Goal: Task Accomplishment & Management: Manage account settings

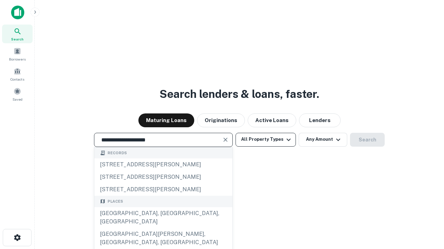
click at [163, 228] on div "[GEOGRAPHIC_DATA], [GEOGRAPHIC_DATA], [GEOGRAPHIC_DATA]" at bounding box center [163, 218] width 138 height 21
click at [265, 140] on button "All Property Types" at bounding box center [265, 140] width 60 height 14
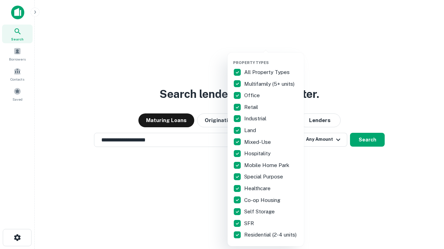
type input "**********"
click at [271, 58] on button "button" at bounding box center [271, 58] width 76 height 0
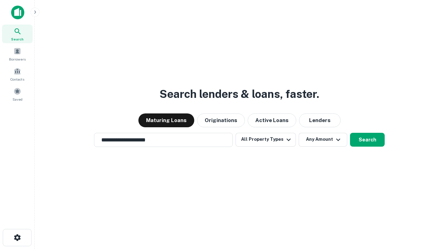
scroll to position [4, 84]
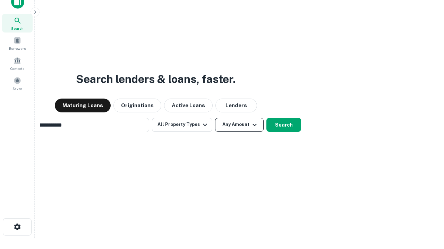
click at [215, 118] on button "Any Amount" at bounding box center [239, 125] width 49 height 14
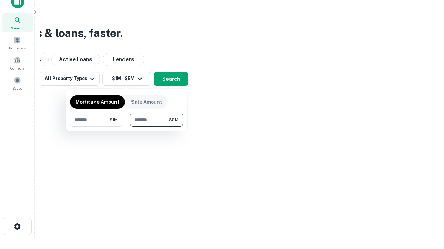
type input "*******"
click at [126, 127] on button "button" at bounding box center [126, 127] width 113 height 0
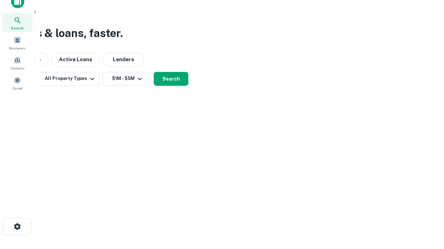
scroll to position [4, 128]
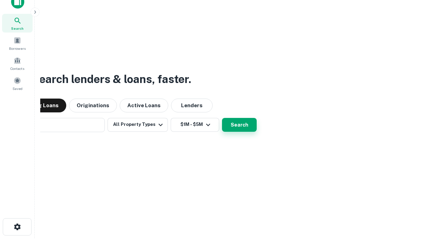
click at [222, 118] on button "Search" at bounding box center [239, 125] width 35 height 14
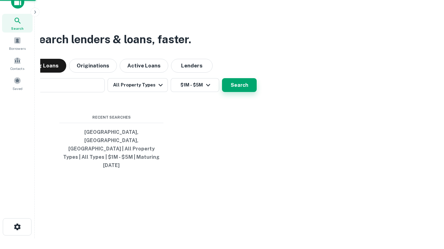
scroll to position [18, 196]
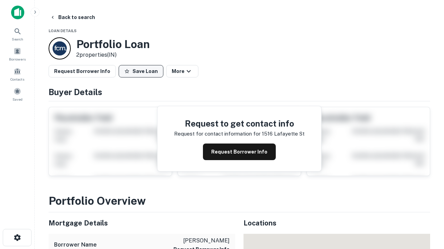
click at [141, 71] on button "Save Loan" at bounding box center [141, 71] width 45 height 12
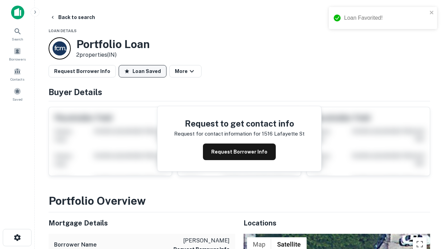
click at [142, 71] on button "Loan Saved" at bounding box center [143, 71] width 48 height 12
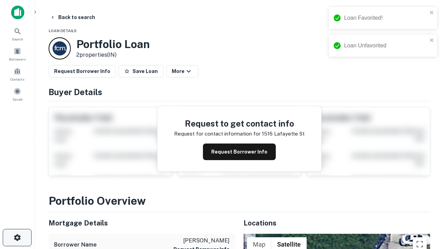
click at [17, 238] on icon "button" at bounding box center [17, 238] width 8 height 8
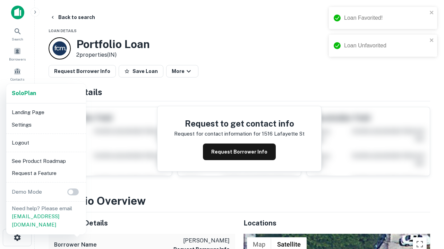
click at [46, 143] on li "Logout" at bounding box center [46, 143] width 74 height 12
